Goal: Task Accomplishment & Management: Manage account settings

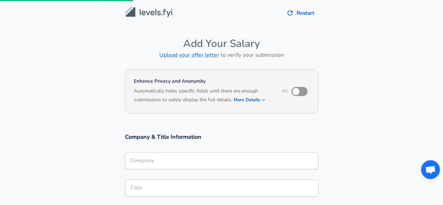
scroll to position [328, 0]
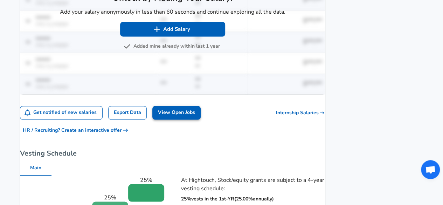
scroll to position [541, 0]
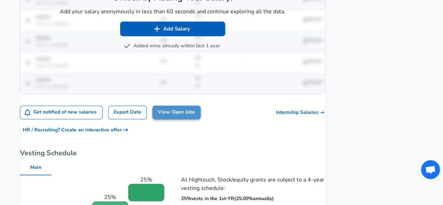
click at [183, 114] on link "View Open Jobs" at bounding box center [176, 112] width 48 height 14
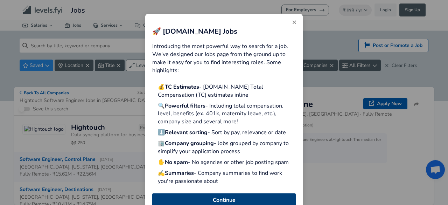
click at [230, 196] on button "Continue" at bounding box center [224, 199] width 144 height 13
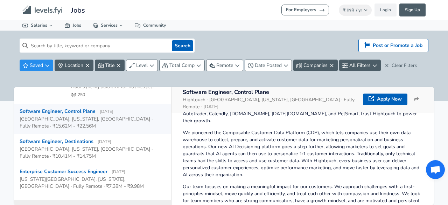
scroll to position [47, 0]
click at [123, 121] on div "[GEOGRAPHIC_DATA], [US_STATE], [GEOGRAPHIC_DATA] · Fully Remote · ₹15.62M - ₹22…" at bounding box center [90, 123] width 140 height 14
click at [80, 117] on div "[GEOGRAPHIC_DATA], [US_STATE], [GEOGRAPHIC_DATA] · Fully Remote · ₹15.62M - ₹22…" at bounding box center [90, 123] width 140 height 14
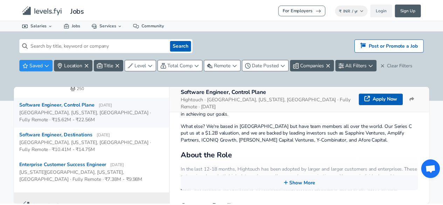
scroll to position [297, 0]
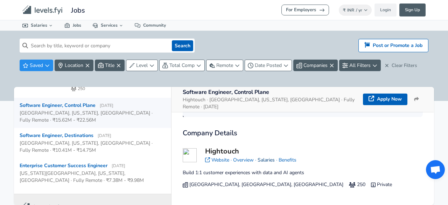
click at [265, 161] on link "Salaries" at bounding box center [266, 159] width 17 height 7
click at [410, 12] on link "Sign Up" at bounding box center [412, 10] width 26 height 13
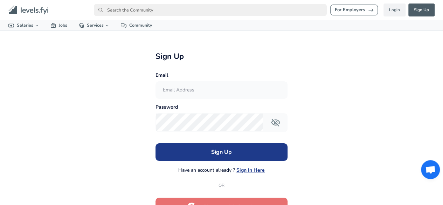
scroll to position [50, 0]
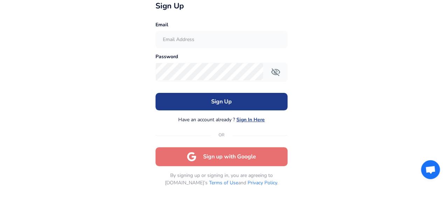
click at [263, 158] on button "Sign up with Google" at bounding box center [221, 156] width 132 height 19
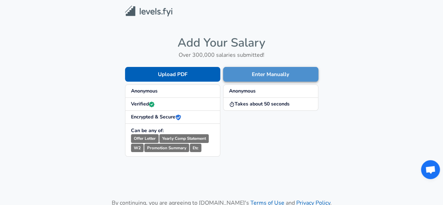
click at [251, 74] on button "Enter Manually" at bounding box center [270, 74] width 95 height 15
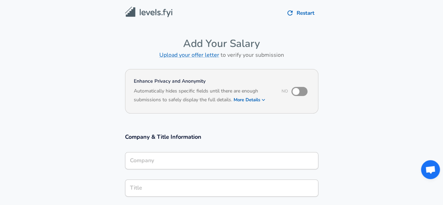
scroll to position [328, 0]
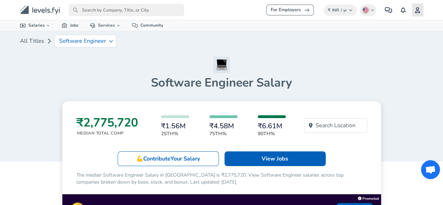
click at [418, 12] on icon "primary" at bounding box center [417, 10] width 6 height 6
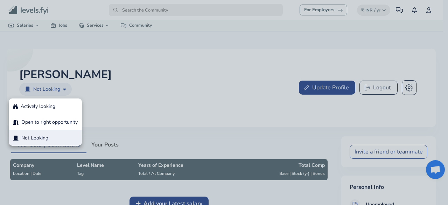
click at [60, 86] on body "For Employers ₹ INR / yr Change Community Notifications Profile All Data By Loc…" at bounding box center [224, 102] width 448 height 205
click at [108, 99] on div at bounding box center [224, 102] width 448 height 205
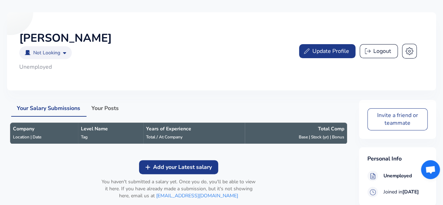
scroll to position [52, 0]
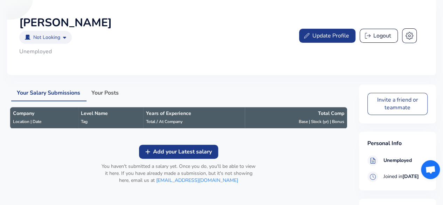
click at [307, 39] on button "Update Profile" at bounding box center [327, 36] width 56 height 14
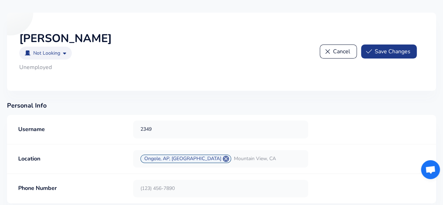
scroll to position [0, 0]
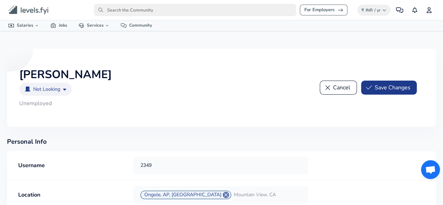
click at [343, 89] on button "Cancel" at bounding box center [338, 88] width 37 height 14
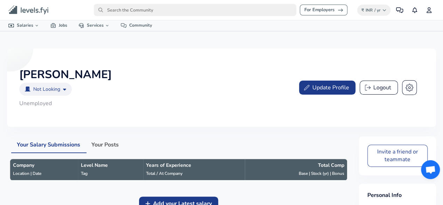
click at [377, 82] on button "Logout" at bounding box center [378, 88] width 38 height 14
